Goal: Information Seeking & Learning: Learn about a topic

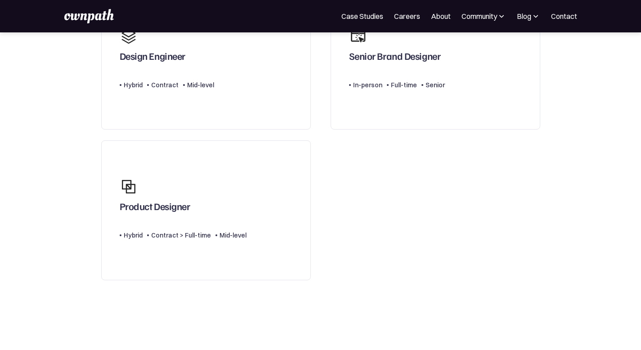
scroll to position [119, 0]
click at [272, 221] on link "Product Designer Type Level Hybrid Contract > Full-time Mid-level" at bounding box center [206, 211] width 210 height 140
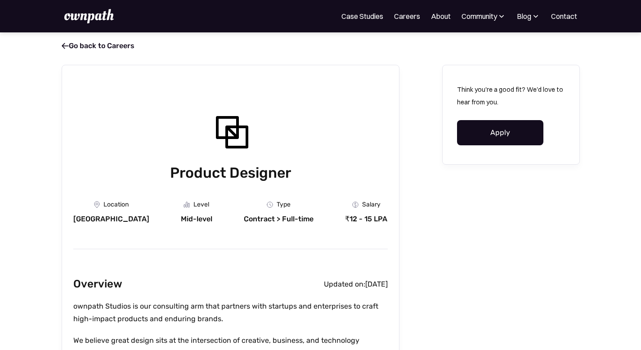
click at [256, 221] on div "Contract > Full-time" at bounding box center [279, 219] width 70 height 9
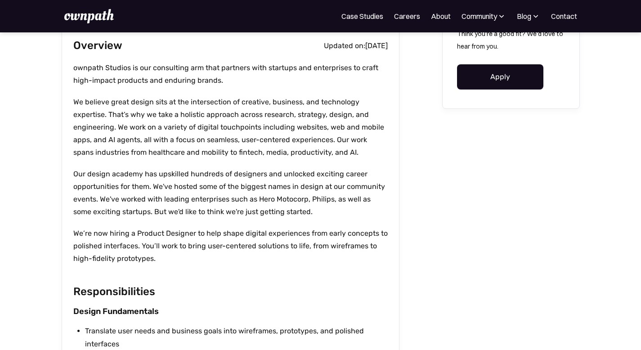
scroll to position [255, 0]
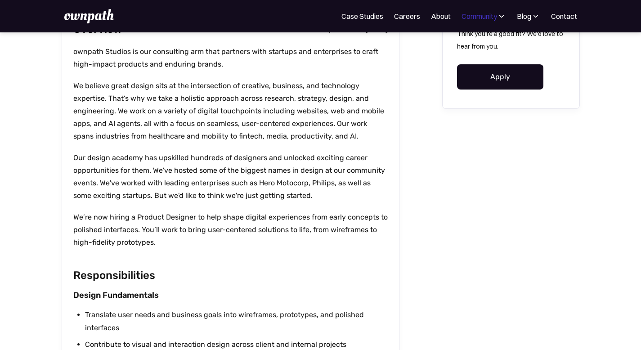
click at [484, 13] on div "Community" at bounding box center [479, 16] width 36 height 11
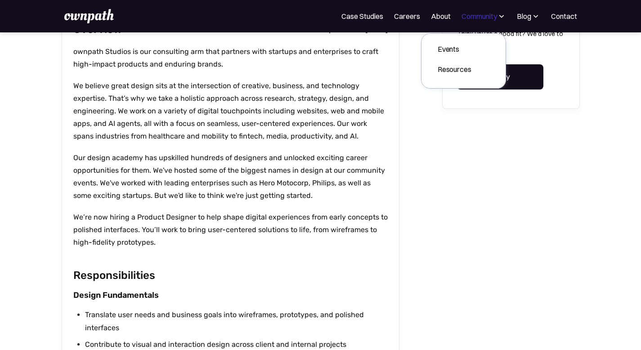
click at [484, 13] on div "Community" at bounding box center [479, 16] width 36 height 11
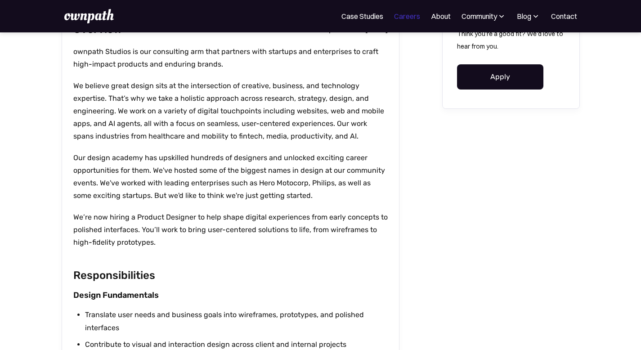
click at [394, 13] on link "Careers" at bounding box center [407, 16] width 26 height 11
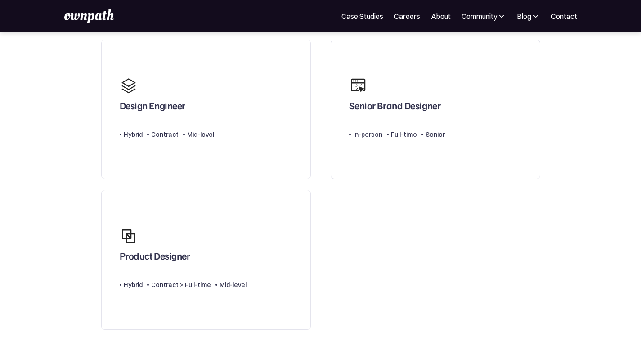
scroll to position [70, 0]
click at [218, 157] on link "Design Engineer Type Level Hybrid Contract Mid-level" at bounding box center [206, 109] width 210 height 140
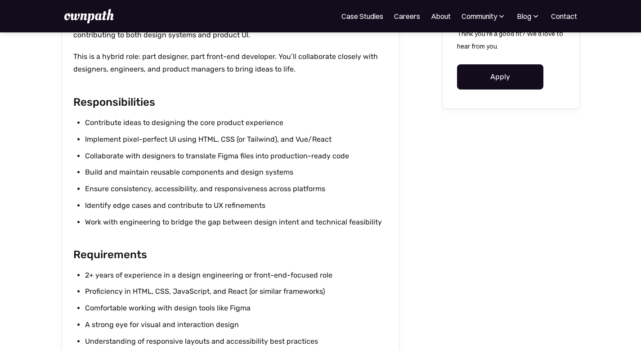
scroll to position [288, 0]
